Goal: Task Accomplishment & Management: Manage account settings

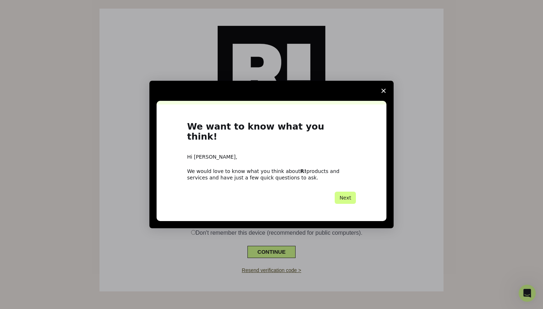
click at [385, 89] on span "Close survey" at bounding box center [383, 91] width 20 height 20
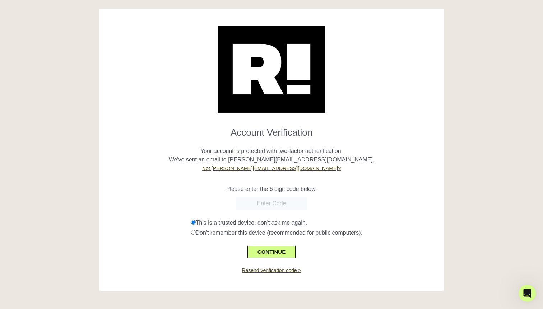
click at [265, 201] on input "text" at bounding box center [271, 203] width 72 height 13
type input "132604"
click at [275, 250] on button "CONTINUE" at bounding box center [271, 252] width 48 height 12
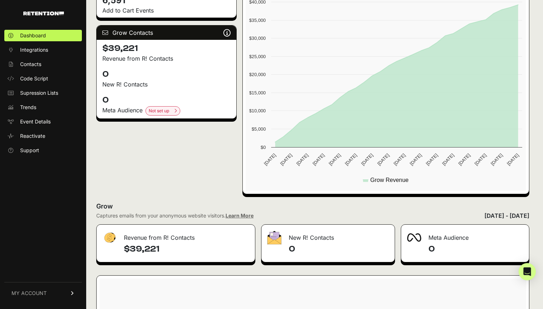
scroll to position [163, 0]
click at [26, 291] on span "MY ACCOUNT" at bounding box center [28, 293] width 35 height 7
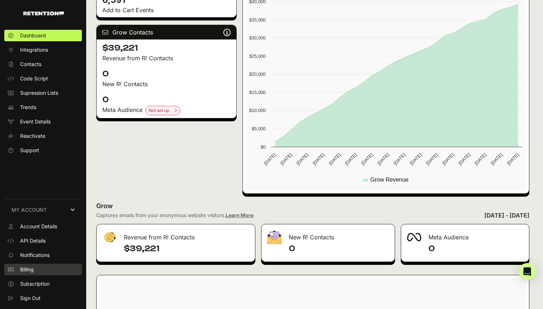
click at [33, 269] on span "Billing" at bounding box center [27, 269] width 14 height 7
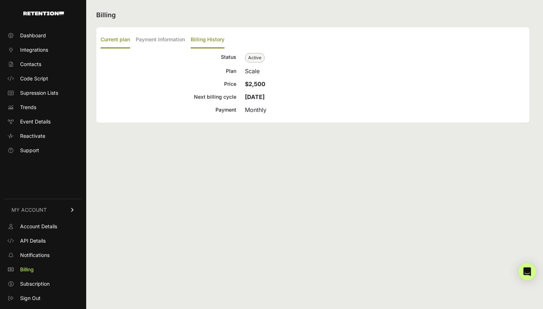
click at [210, 41] on label "Billing History" at bounding box center [208, 40] width 34 height 17
click at [0, 0] on input "Billing History" at bounding box center [0, 0] width 0 height 0
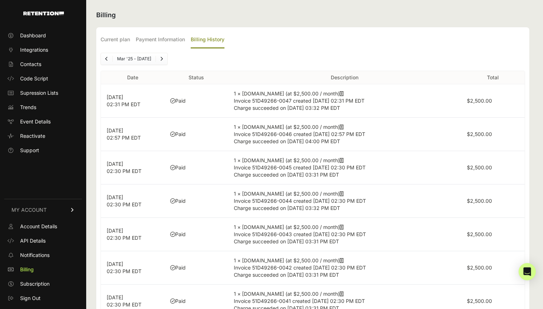
click at [340, 93] on icon at bounding box center [342, 93] width 4 height 5
